Goal: Information Seeking & Learning: Learn about a topic

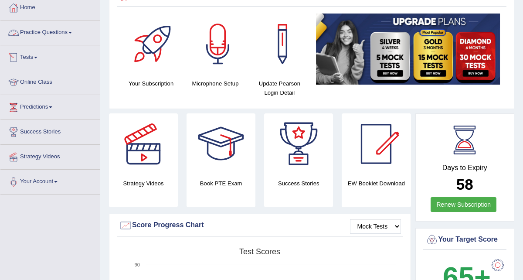
scroll to position [42, 0]
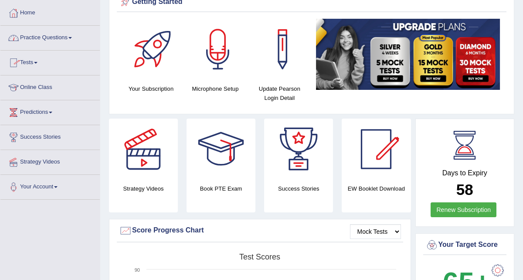
click at [47, 38] on link "Practice Questions" at bounding box center [49, 37] width 99 height 22
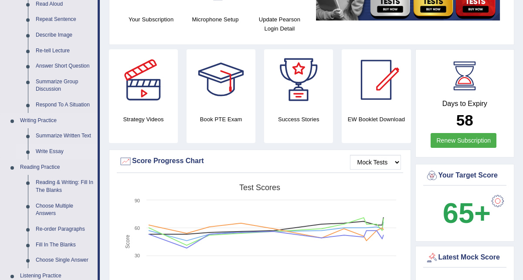
scroll to position [114, 0]
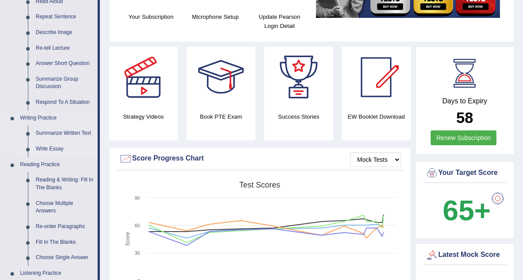
click at [52, 150] on link "Write Essay" at bounding box center [65, 149] width 66 height 16
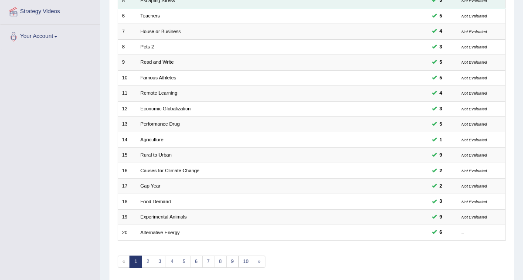
scroll to position [218, 0]
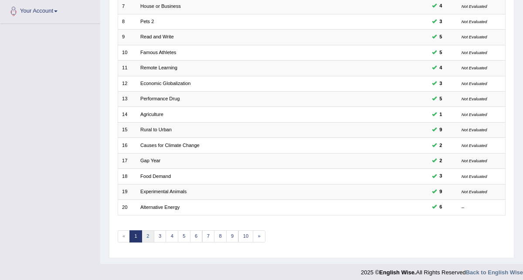
click at [147, 233] on link "2" at bounding box center [148, 236] width 13 height 12
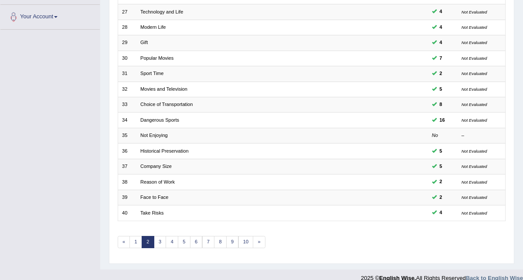
scroll to position [218, 0]
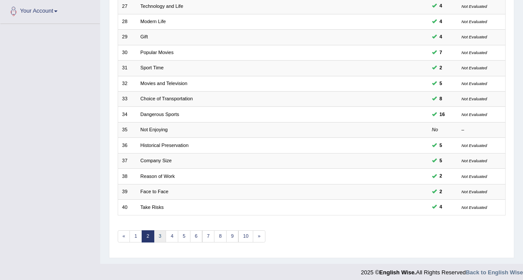
click at [161, 234] on link "3" at bounding box center [160, 236] width 13 height 12
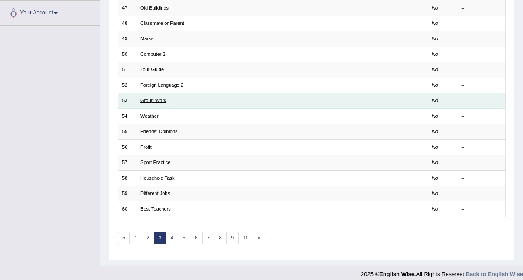
scroll to position [218, 0]
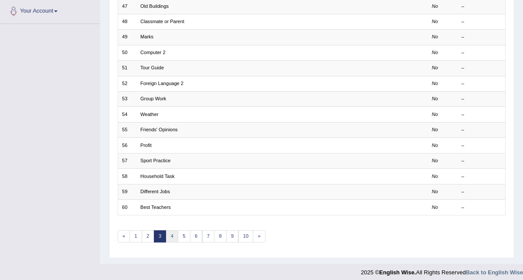
click at [169, 234] on link "4" at bounding box center [172, 236] width 13 height 12
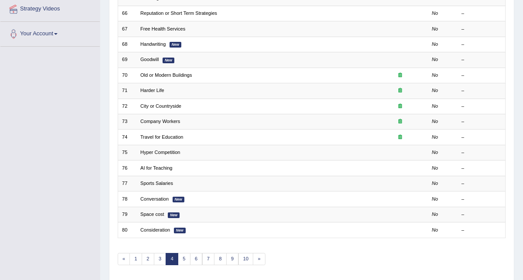
scroll to position [204, 0]
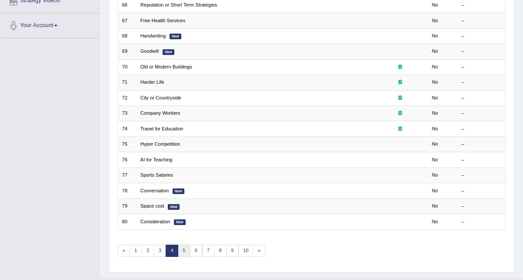
click at [181, 246] on link "5" at bounding box center [184, 251] width 13 height 12
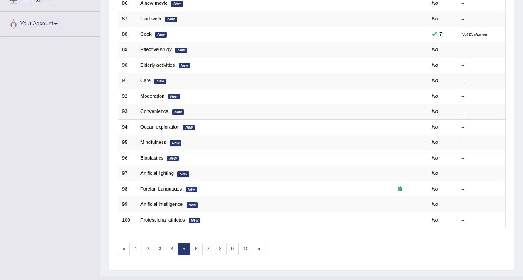
scroll to position [218, 0]
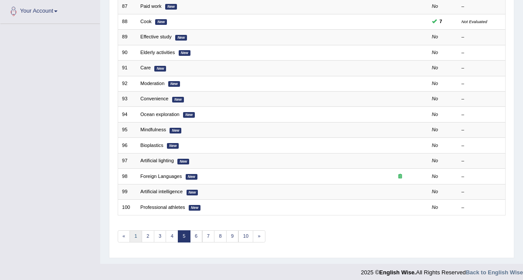
click at [135, 233] on link "1" at bounding box center [136, 236] width 13 height 12
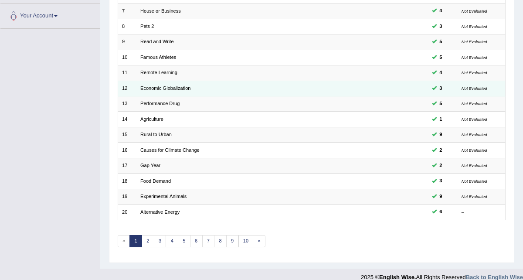
scroll to position [218, 0]
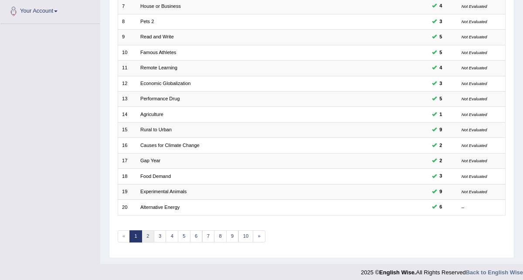
click at [146, 231] on link "2" at bounding box center [148, 236] width 13 height 12
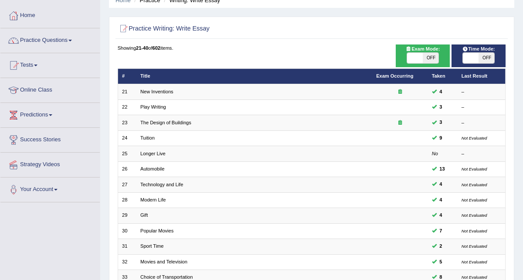
scroll to position [87, 0]
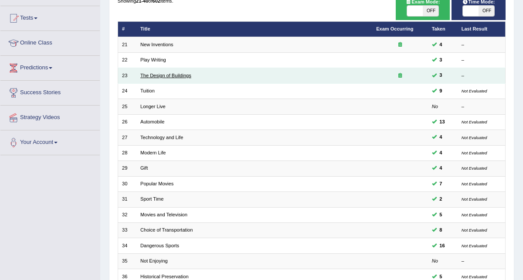
click at [168, 73] on link "The Design of Buildings" at bounding box center [165, 75] width 51 height 5
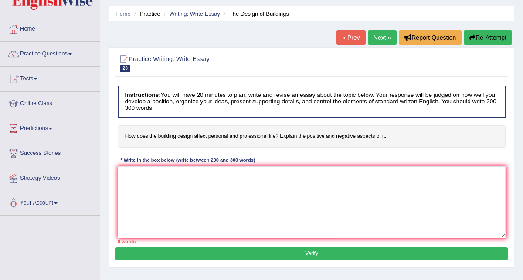
scroll to position [136, 0]
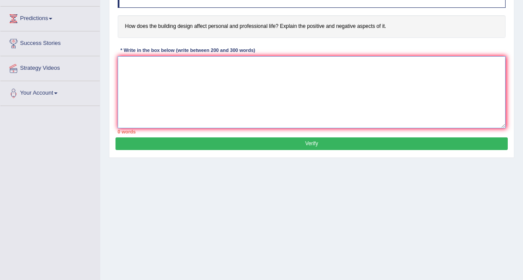
click at [128, 68] on textarea at bounding box center [312, 92] width 389 height 72
paste textarea "The increasing influence of building design on our daily lives has ignited nume…"
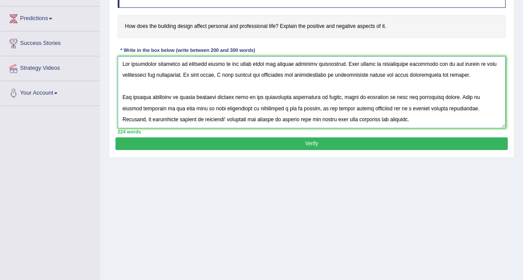
scroll to position [92, 0]
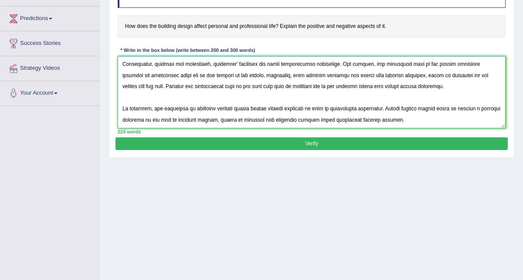
type textarea "The increasing influence of building design on our daily lives has ignited nume…"
click at [198, 144] on button "Verify" at bounding box center [312, 143] width 392 height 13
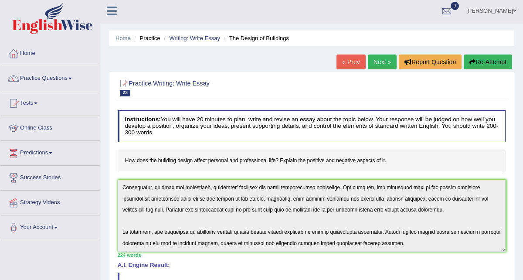
scroll to position [0, 0]
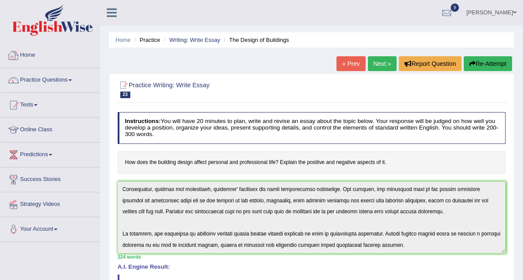
click at [29, 54] on link "Home" at bounding box center [49, 54] width 99 height 22
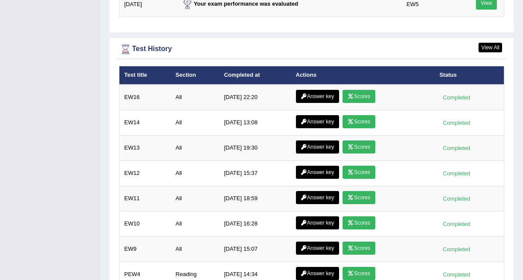
scroll to position [1228, 0]
